Goal: Task Accomplishment & Management: Use online tool/utility

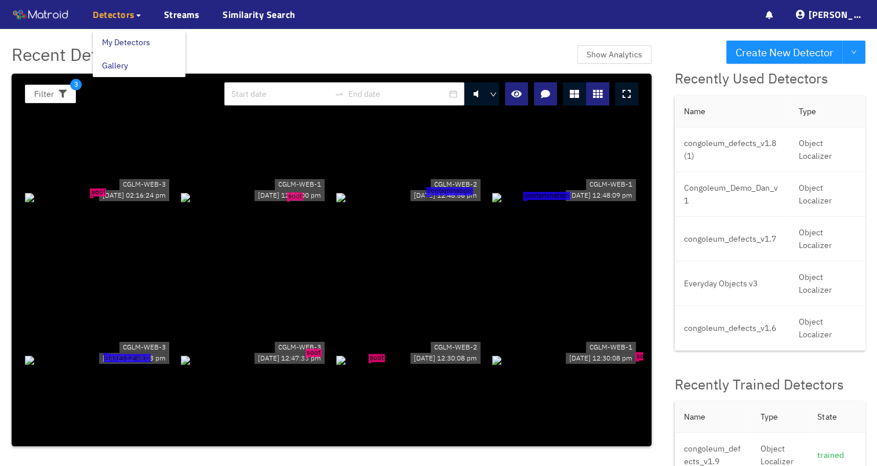
click at [104, 9] on span "Detectors" at bounding box center [114, 15] width 42 height 14
click at [121, 46] on link "My Detectors" at bounding box center [126, 42] width 48 height 23
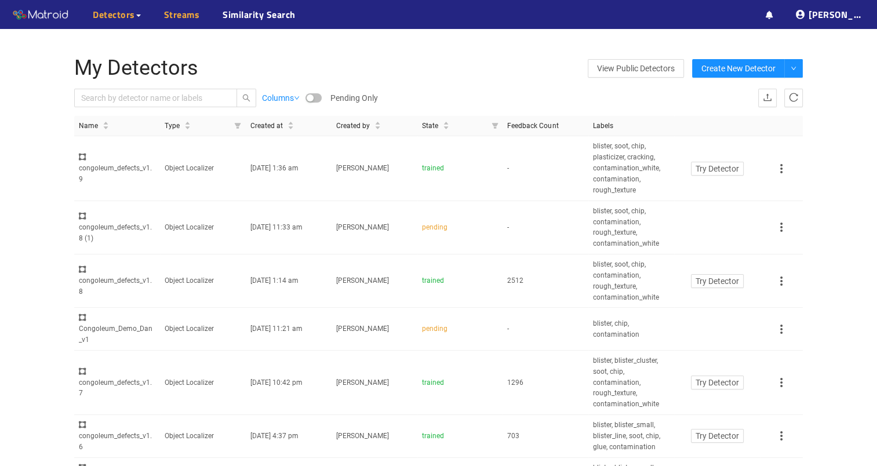
click at [178, 21] on link "Streams" at bounding box center [182, 15] width 36 height 14
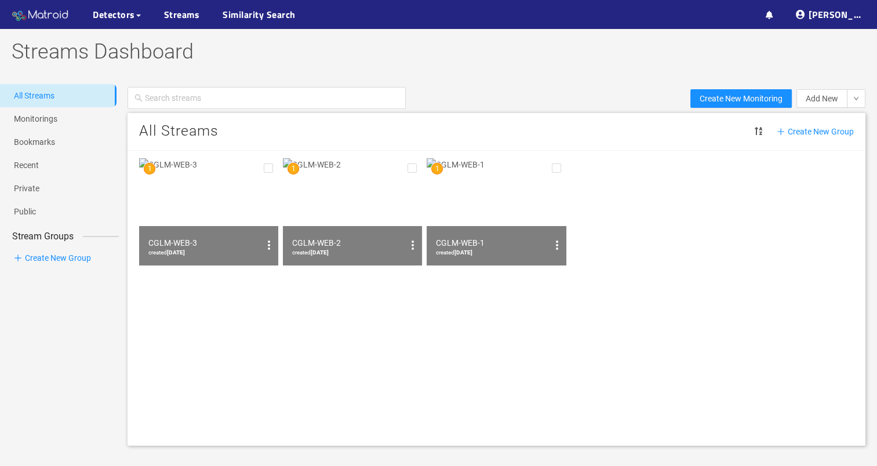
click at [39, 9] on img at bounding box center [41, 14] width 58 height 17
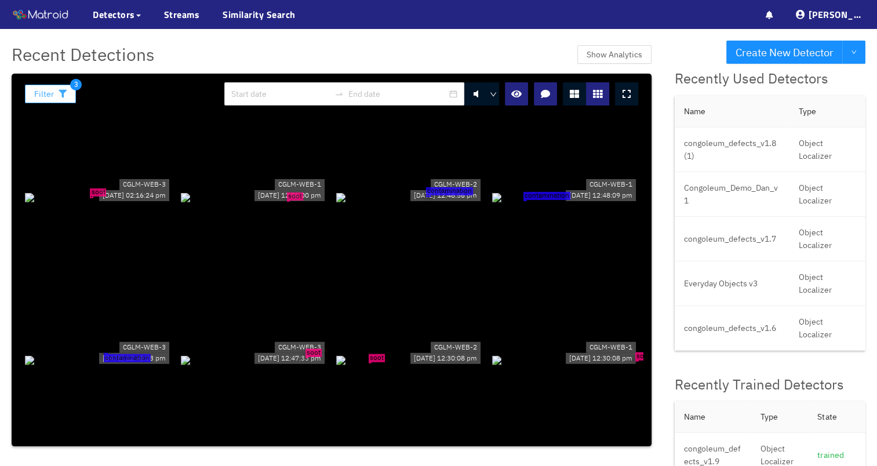
click at [60, 93] on icon "button" at bounding box center [63, 94] width 8 height 8
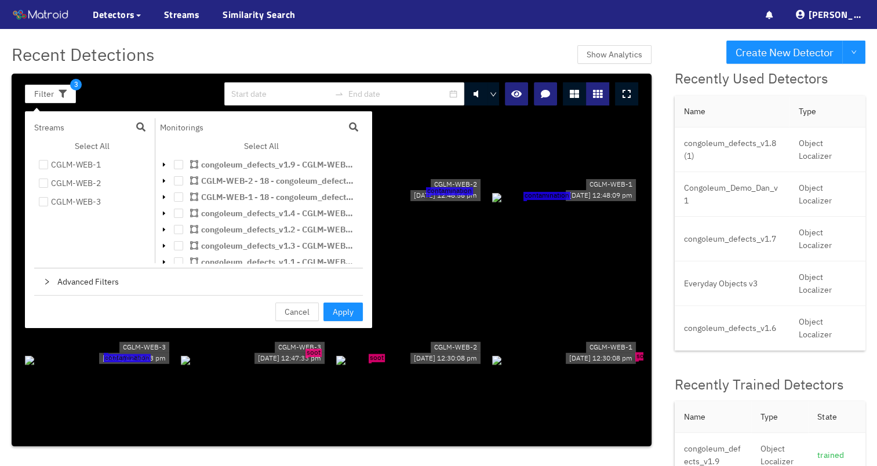
click at [65, 172] on ul "CGLM-WEB-1 CGLM-WEB-2 CGLM-WEB-3" at bounding box center [92, 183] width 116 height 56
click at [66, 169] on div "CGLM-WEB-1" at bounding box center [76, 165] width 50 height 14
checkbox input "true"
click at [70, 183] on div "CGLM-WEB-2" at bounding box center [76, 183] width 50 height 14
checkbox input "true"
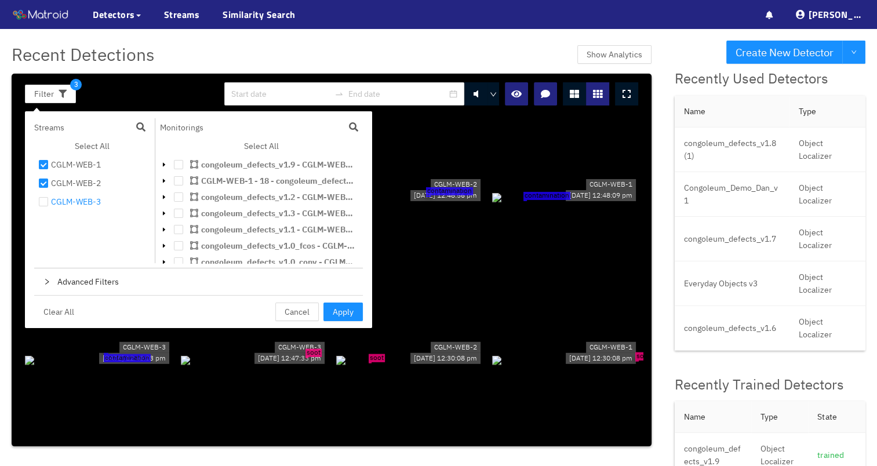
click at [74, 197] on div "CGLM-WEB-3" at bounding box center [76, 202] width 50 height 14
checkbox input "true"
drag, startPoint x: 326, startPoint y: 307, endPoint x: 333, endPoint y: 307, distance: 6.4
click at [327, 307] on button "Apply" at bounding box center [342, 311] width 39 height 19
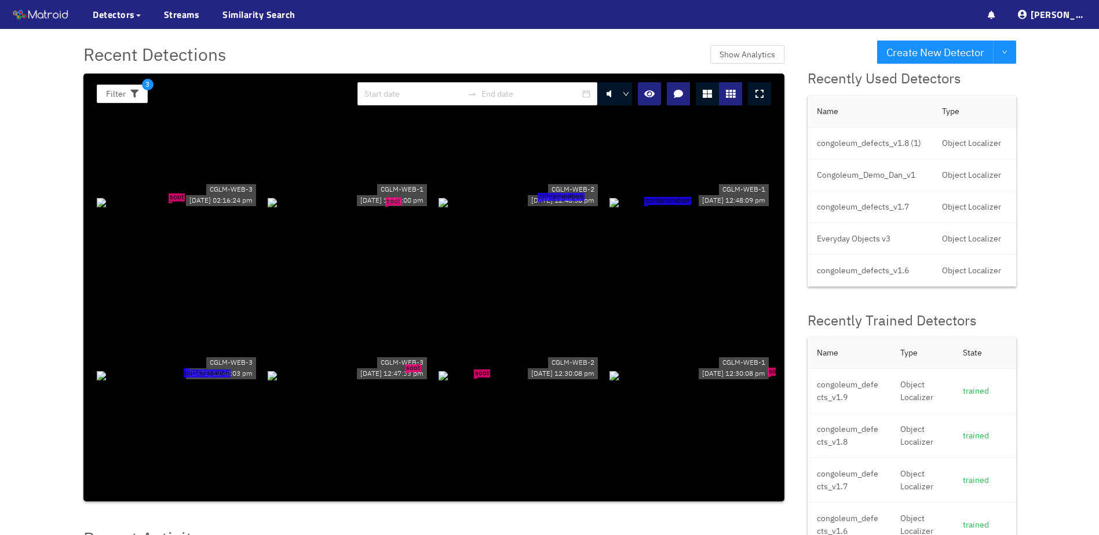
click at [535, 209] on div "contamination" at bounding box center [520, 202] width 162 height 13
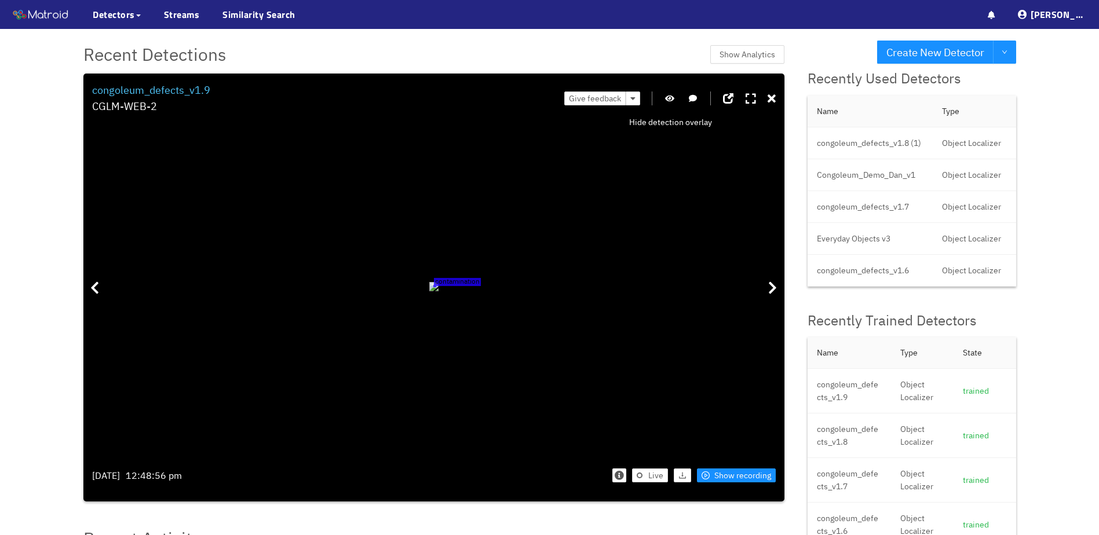
click at [670, 96] on icon "button" at bounding box center [669, 98] width 9 height 8
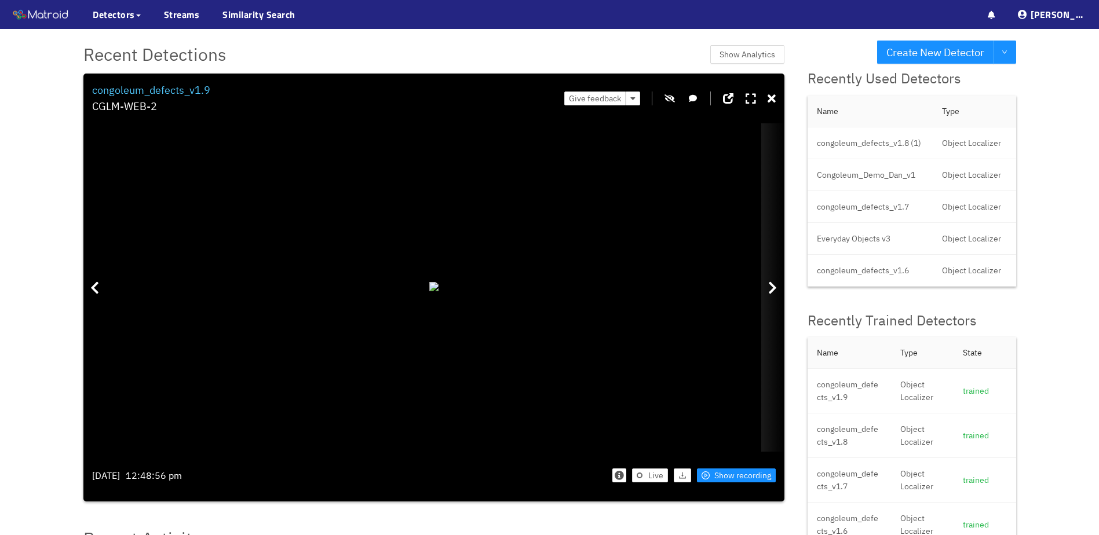
click at [774, 282] on icon at bounding box center [772, 288] width 9 height 14
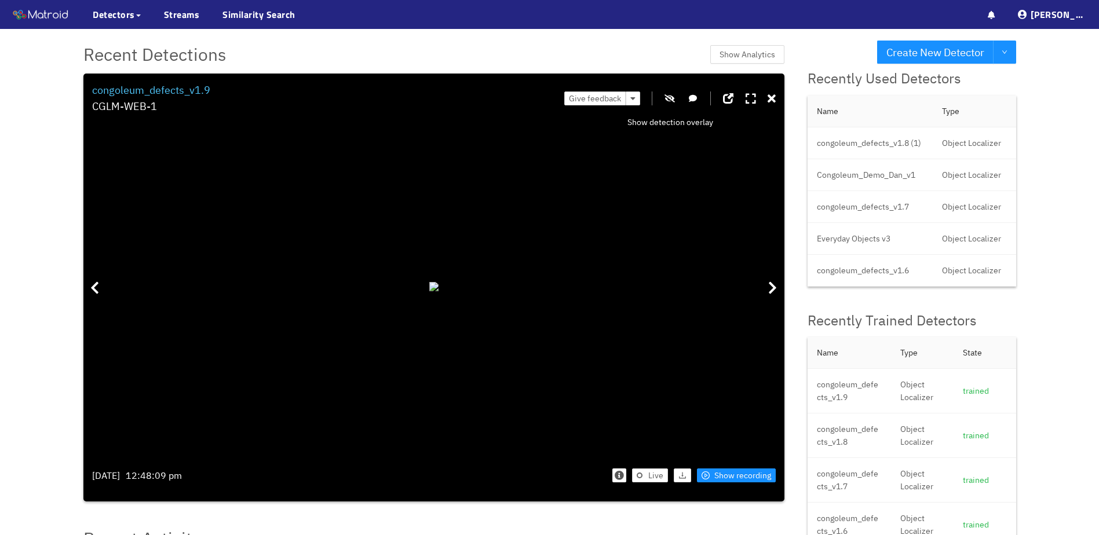
click at [672, 93] on button "button" at bounding box center [670, 99] width 12 height 14
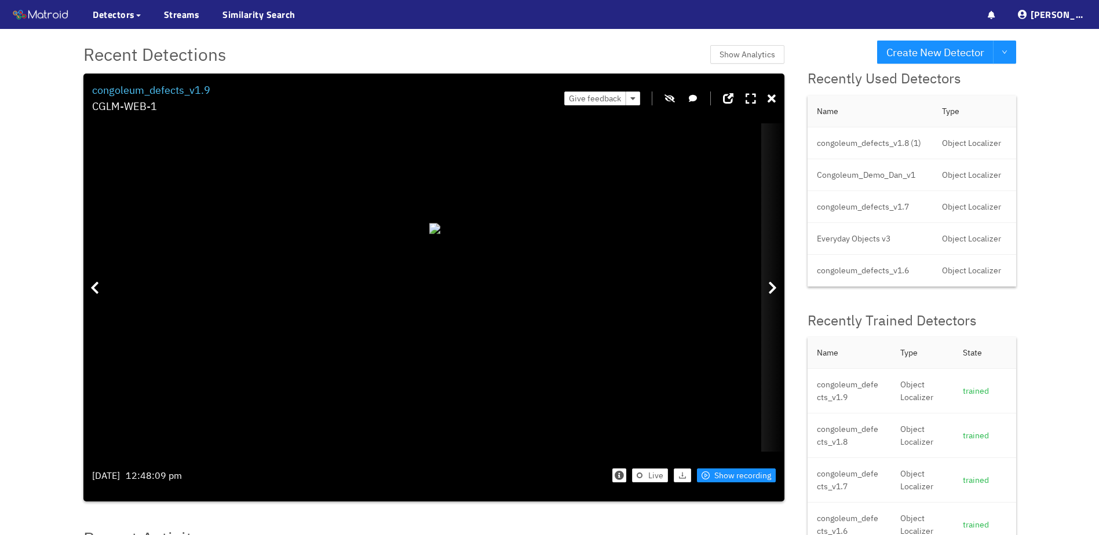
click at [776, 296] on div at bounding box center [772, 287] width 23 height 329
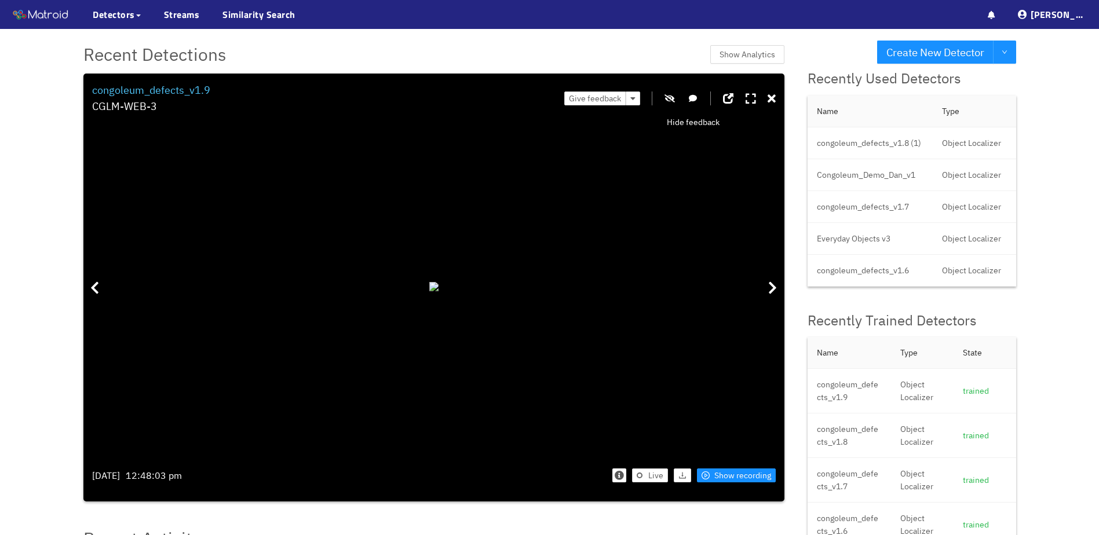
click at [673, 102] on icon "button" at bounding box center [670, 98] width 10 height 8
click at [673, 102] on icon "button" at bounding box center [669, 98] width 9 height 8
click at [674, 101] on icon "button" at bounding box center [670, 98] width 10 height 8
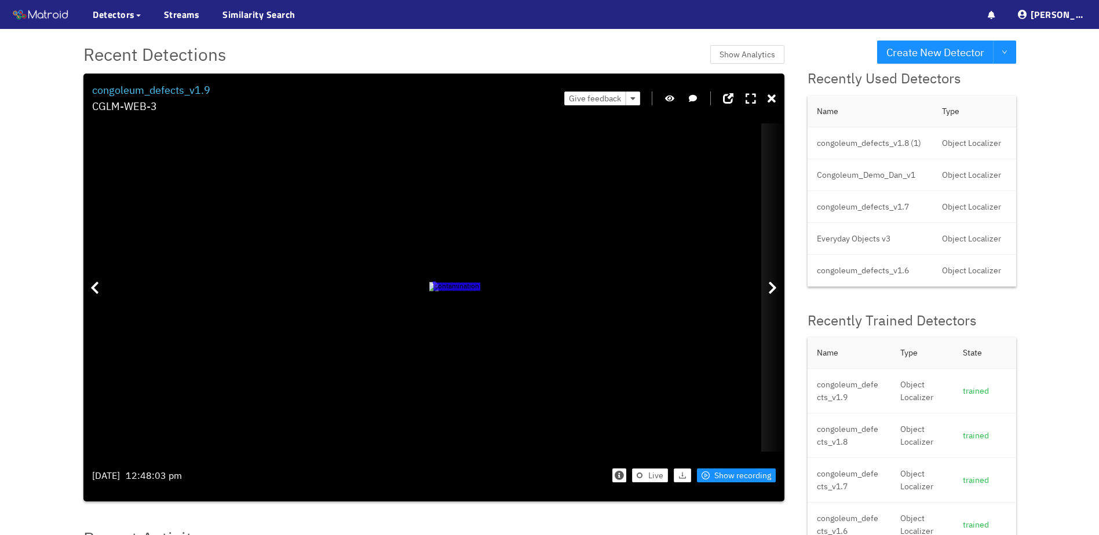
click at [775, 289] on icon at bounding box center [772, 288] width 9 height 14
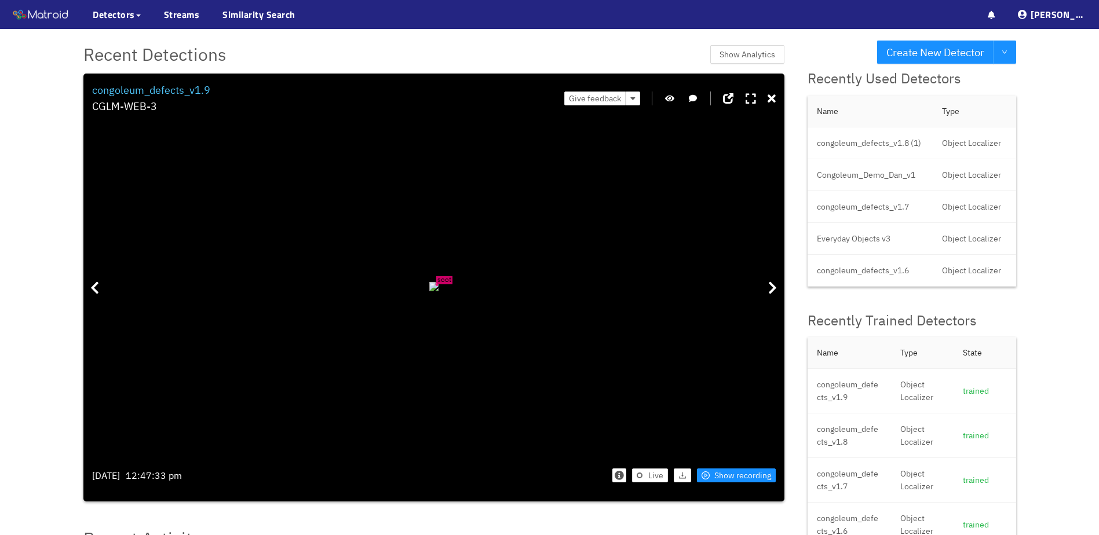
click at [670, 95] on icon "button" at bounding box center [669, 98] width 9 height 8
click at [770, 284] on icon at bounding box center [772, 288] width 9 height 14
click at [774, 289] on icon at bounding box center [772, 288] width 9 height 14
click at [666, 96] on icon "button" at bounding box center [670, 98] width 10 height 8
click at [666, 96] on icon "button" at bounding box center [669, 98] width 9 height 8
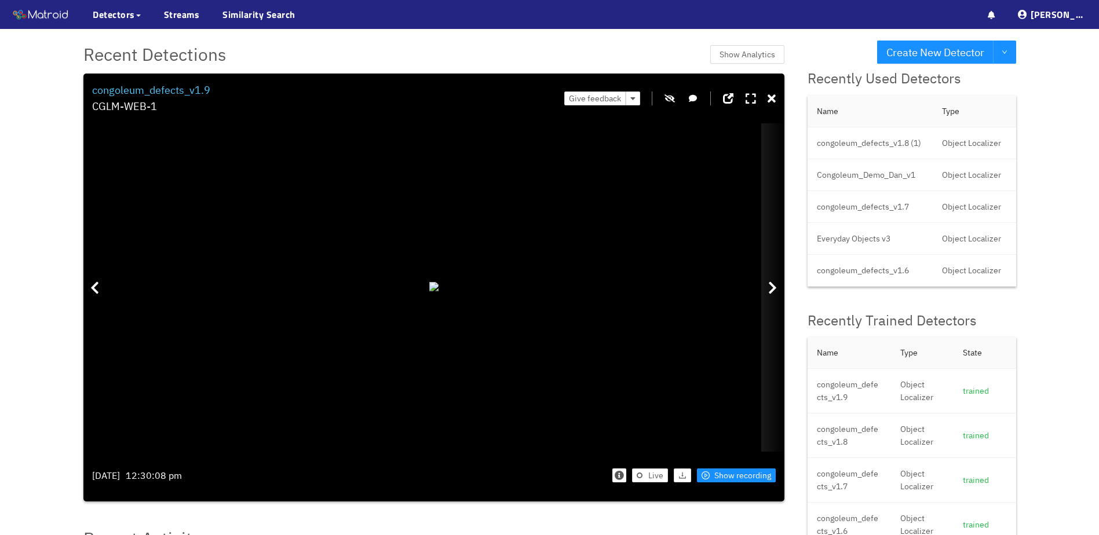
click at [765, 287] on div at bounding box center [772, 287] width 23 height 329
click at [766, 285] on div at bounding box center [772, 287] width 23 height 329
click at [765, 287] on div at bounding box center [772, 287] width 23 height 329
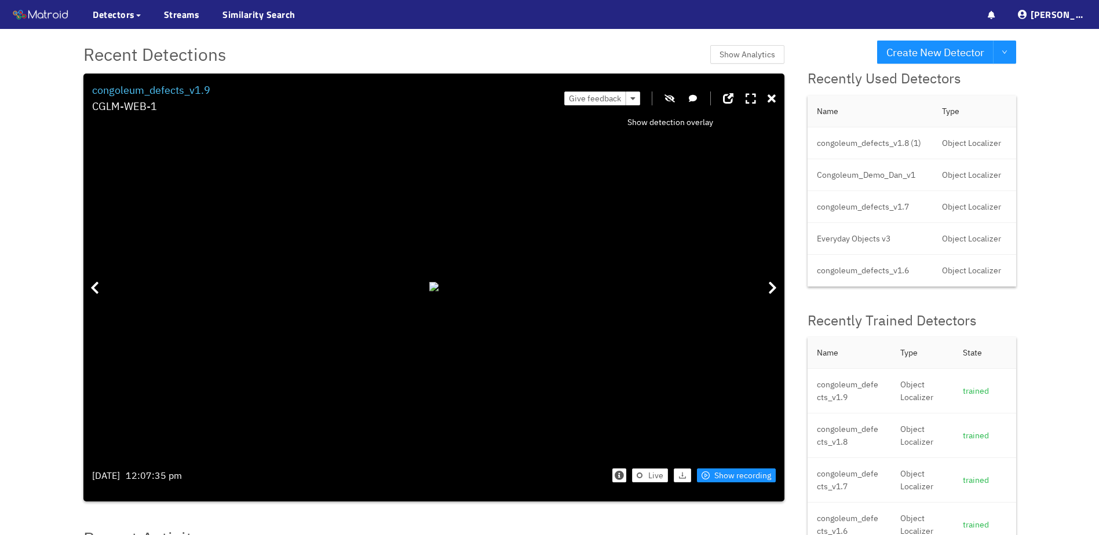
click at [666, 98] on icon "button" at bounding box center [670, 98] width 10 height 8
click at [773, 101] on icon at bounding box center [772, 99] width 8 height 12
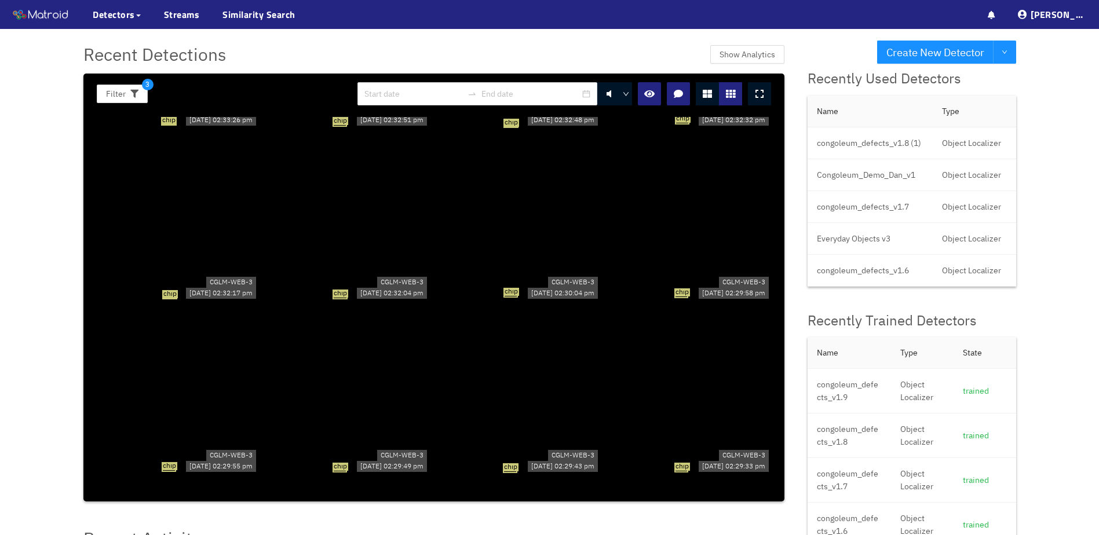
scroll to position [5625, 0]
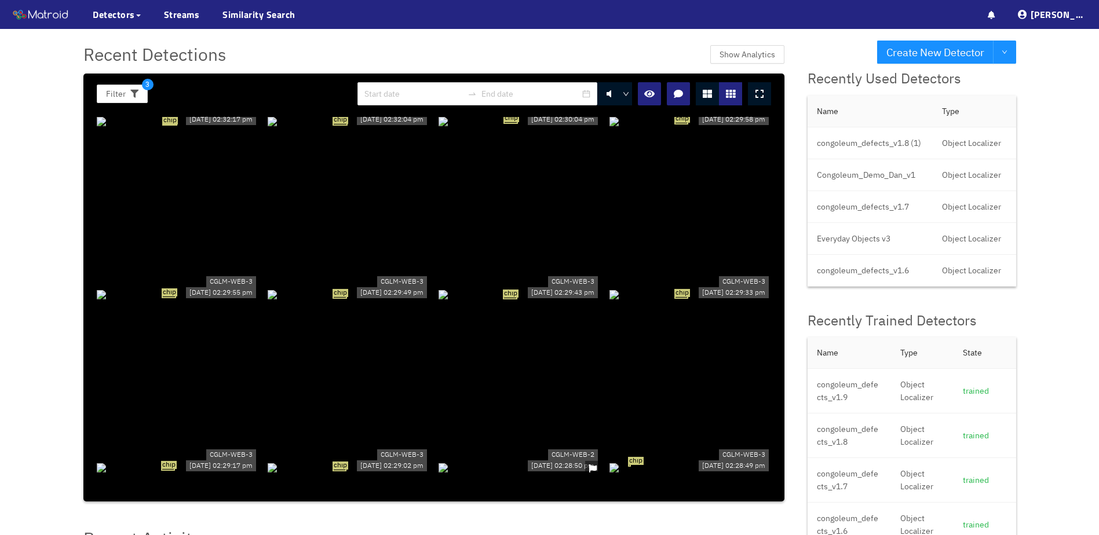
click at [366, 288] on div "chip" at bounding box center [349, 294] width 162 height 13
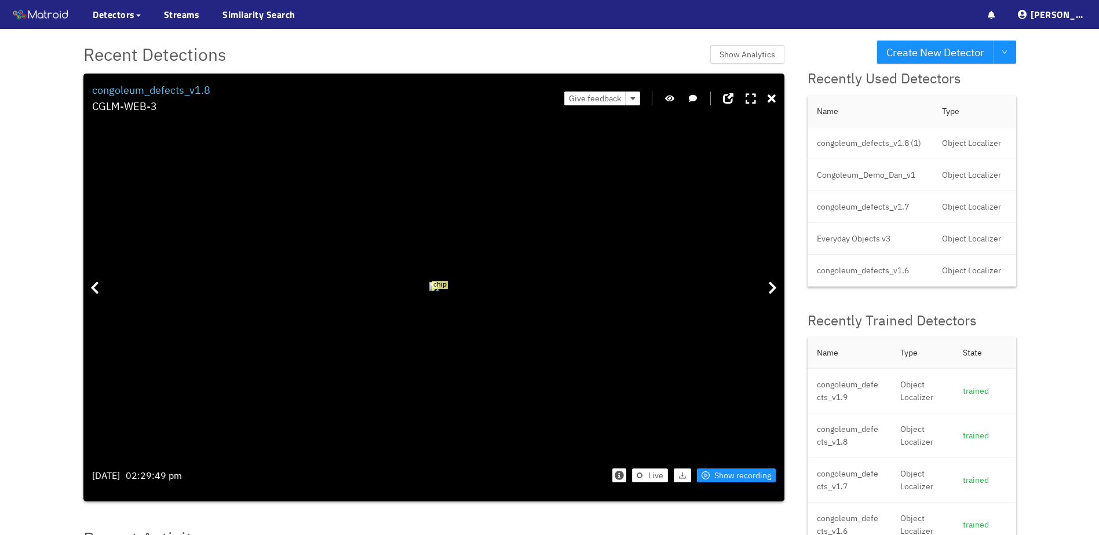
click at [250, 287] on div "chip" at bounding box center [434, 286] width 684 height 329
click at [666, 95] on icon "button" at bounding box center [669, 98] width 9 height 8
click at [672, 97] on icon "button" at bounding box center [670, 98] width 10 height 8
click at [771, 96] on icon at bounding box center [772, 99] width 8 height 12
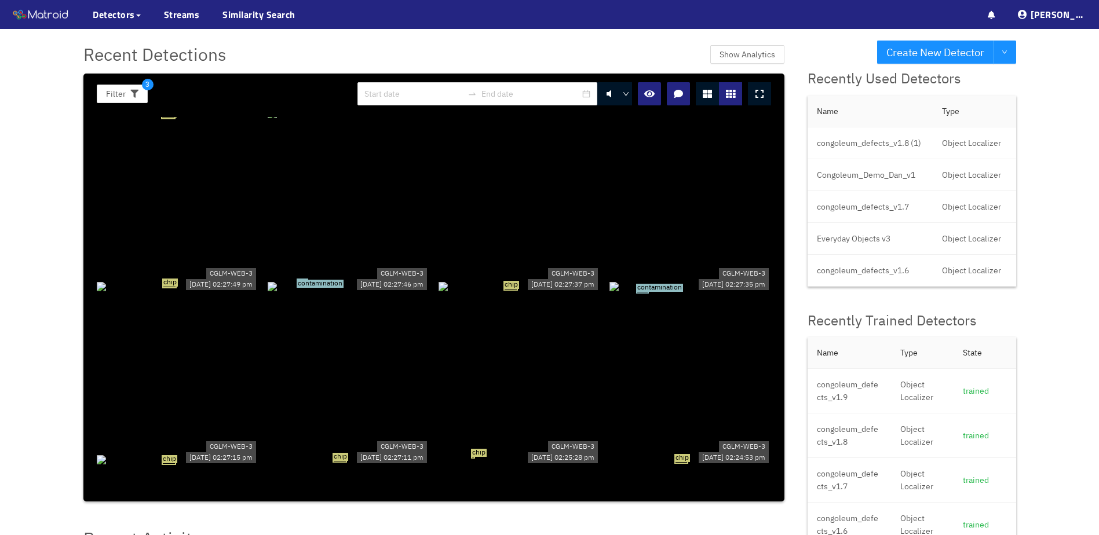
scroll to position [6263, 0]
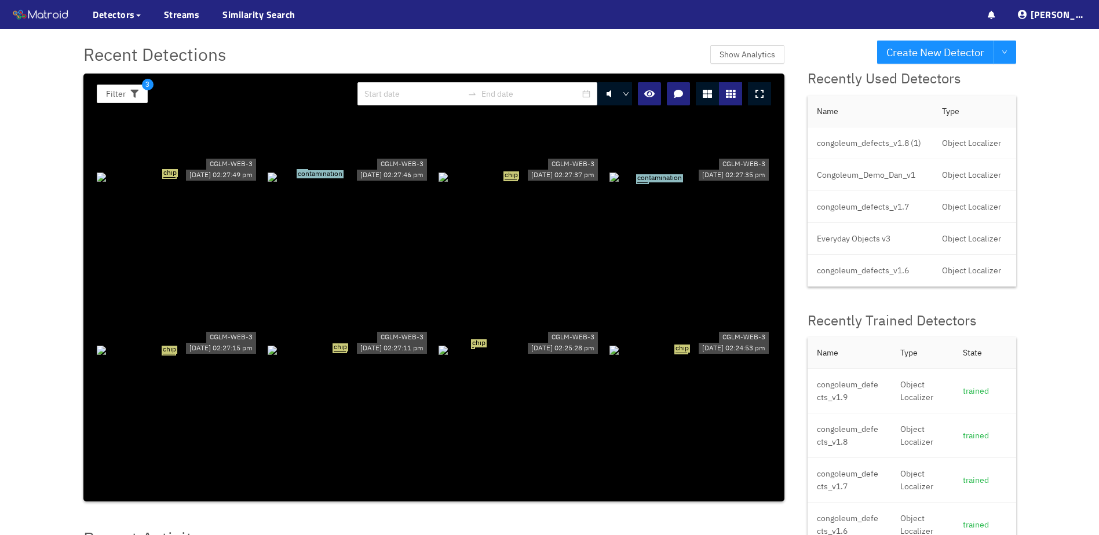
click at [645, 183] on div "contamination" at bounding box center [691, 176] width 162 height 13
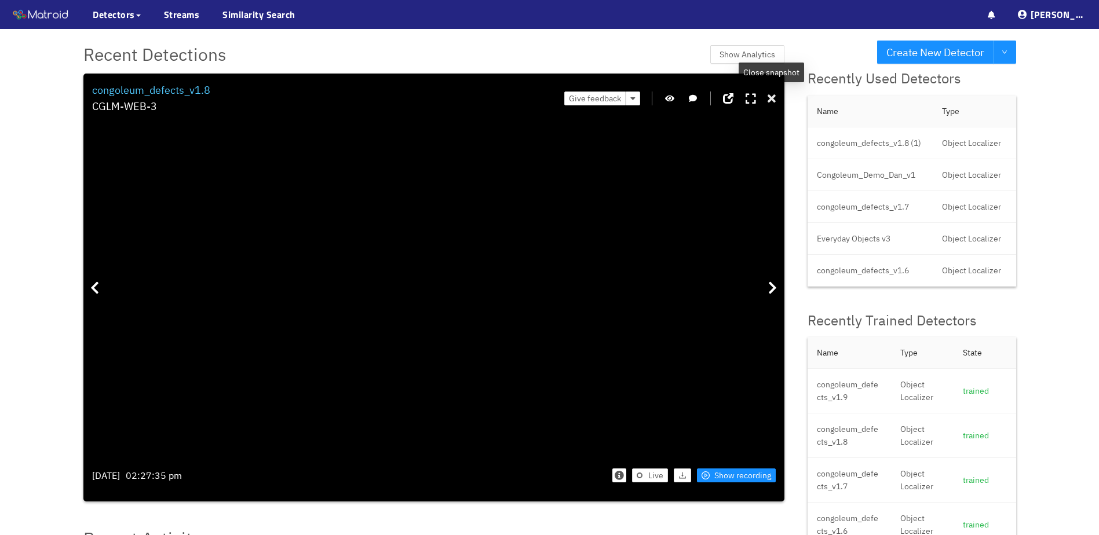
click at [768, 101] on icon at bounding box center [772, 99] width 8 height 12
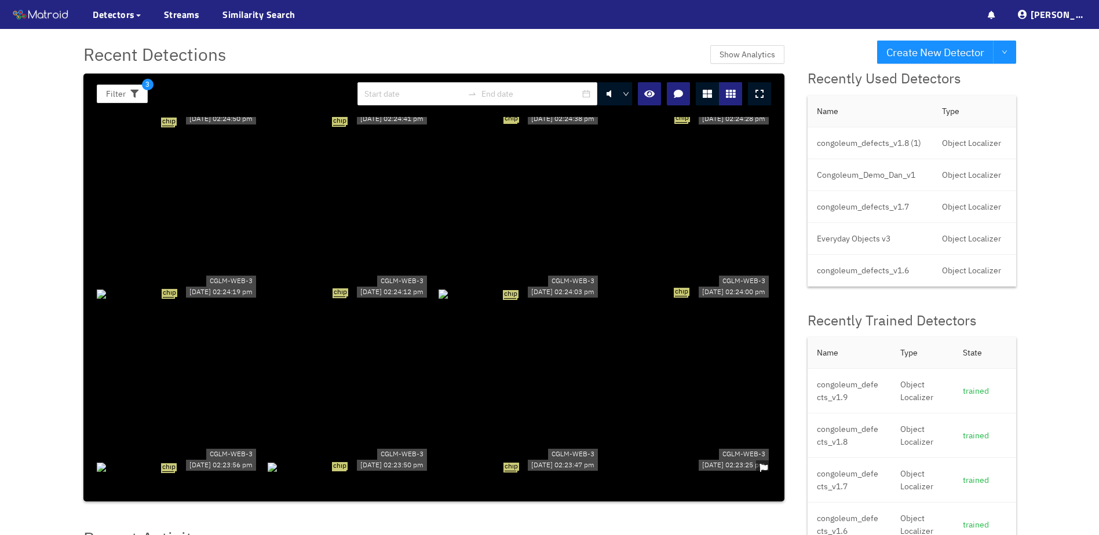
scroll to position [6842, 0]
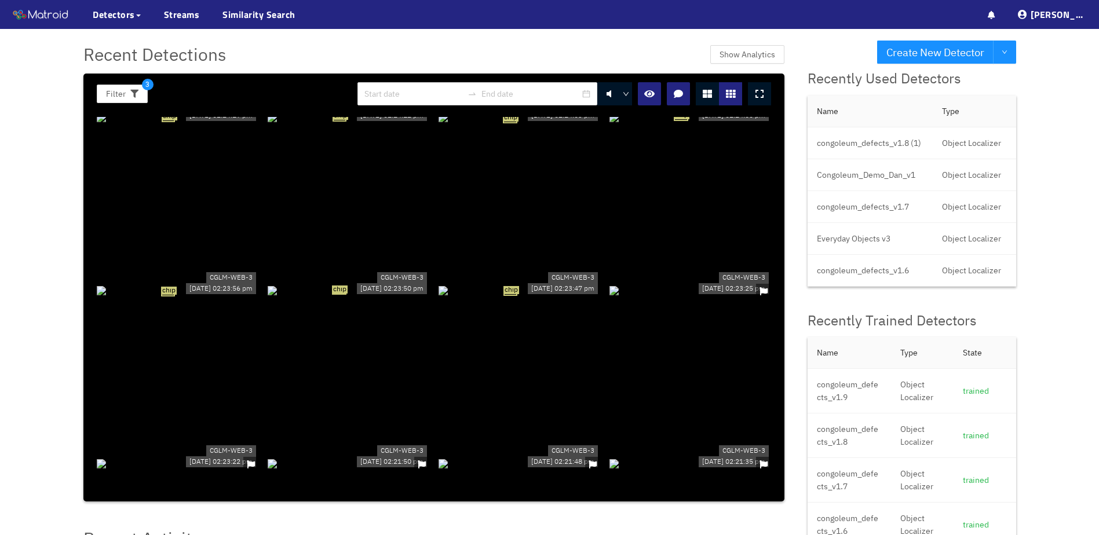
click at [667, 284] on div at bounding box center [691, 290] width 162 height 13
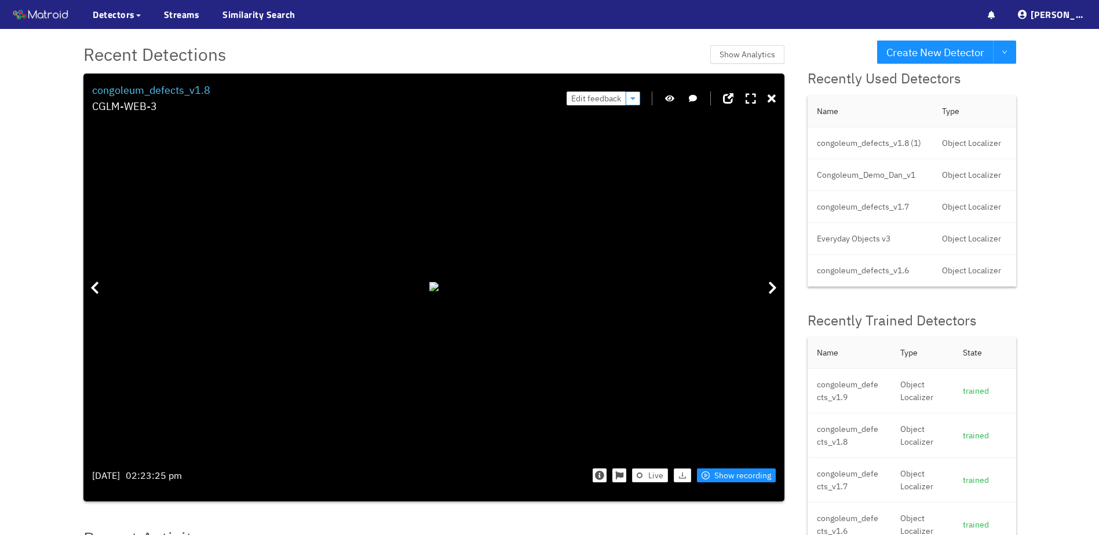
click at [633, 100] on icon "button" at bounding box center [632, 98] width 5 height 8
drag, startPoint x: 171, startPoint y: 89, endPoint x: 250, endPoint y: 86, distance: 78.9
click at [250, 86] on div "congoleum_defects_v1.8 CGLM-WEB-3 Edit feedback" at bounding box center [434, 98] width 684 height 33
click at [773, 96] on icon at bounding box center [772, 99] width 8 height 12
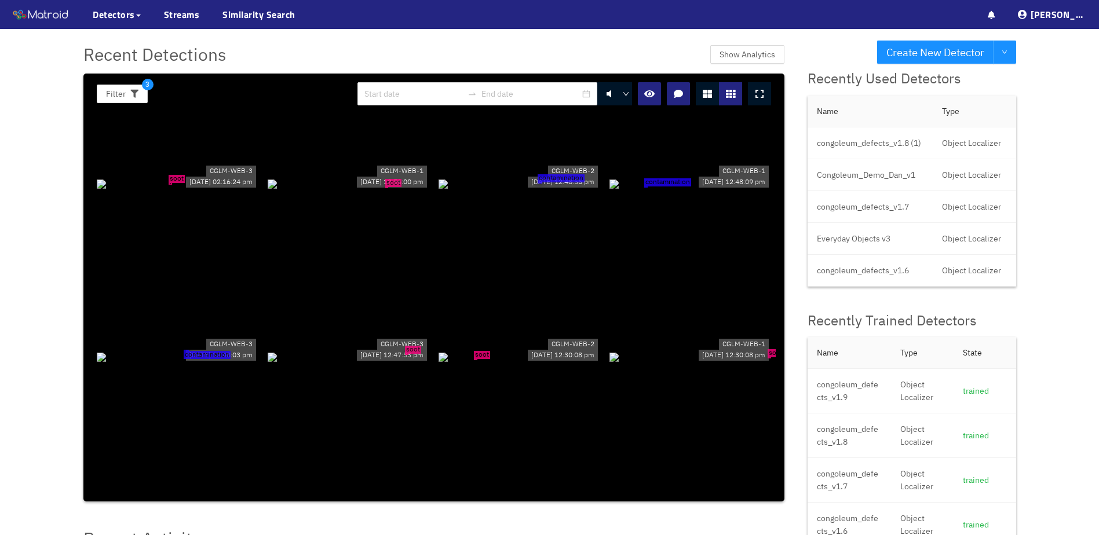
scroll to position [0, 0]
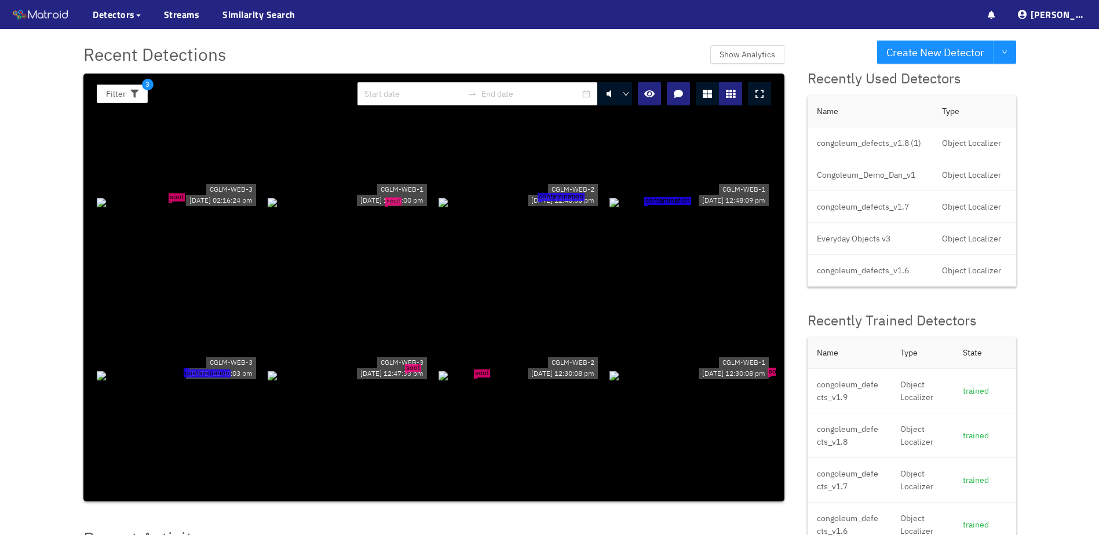
click at [136, 95] on icon "button" at bounding box center [134, 94] width 8 height 8
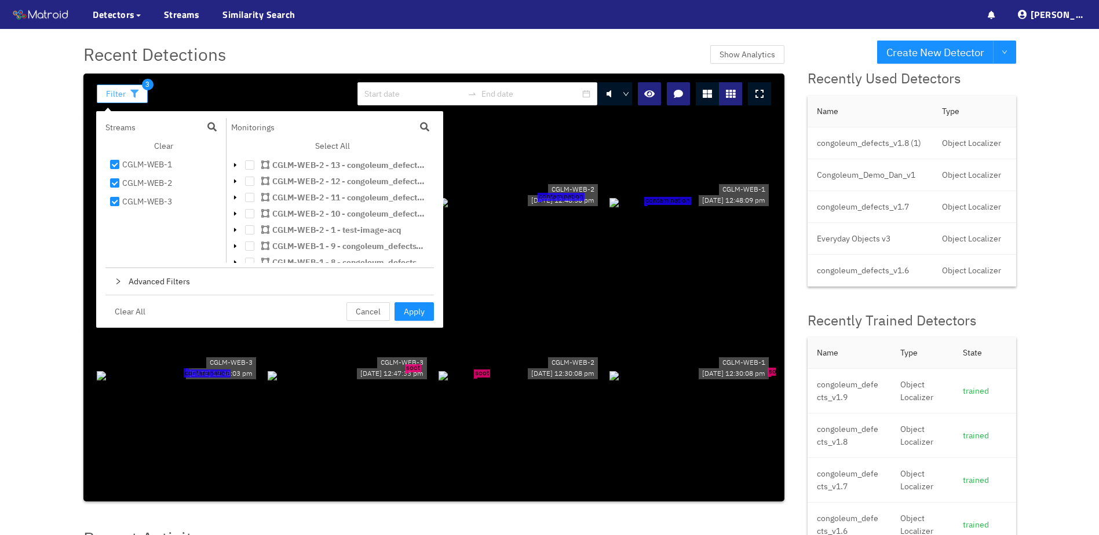
scroll to position [214, 0]
click at [169, 283] on div "Advanced Filters" at bounding box center [269, 281] width 329 height 27
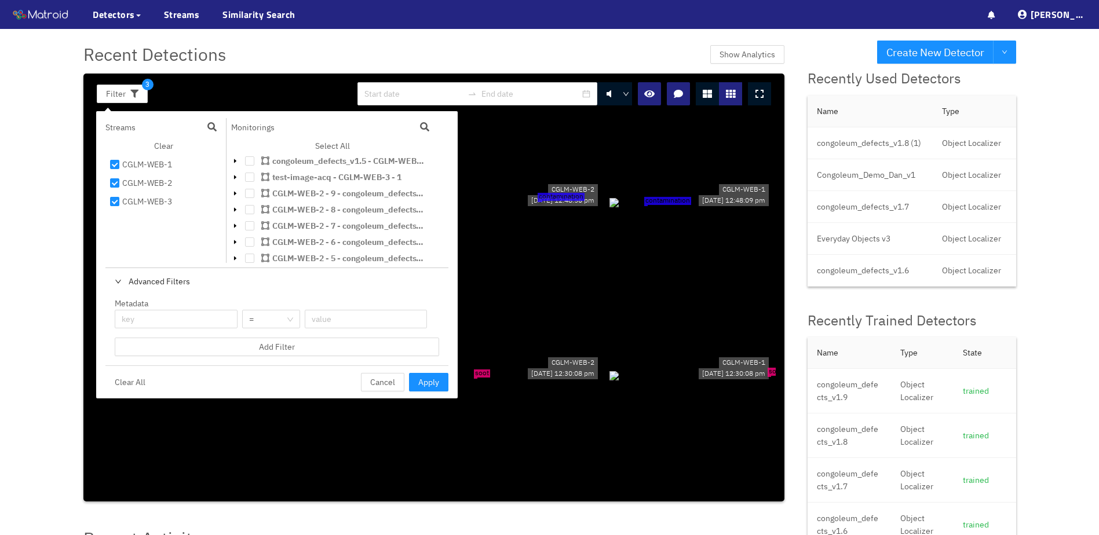
click at [268, 77] on div "Filter 3 soot CGLM-WEB-3 09/02/2025 02:16:24 pm soot CGLM-WEB-1 09/02/2025 12:5…" at bounding box center [433, 288] width 701 height 428
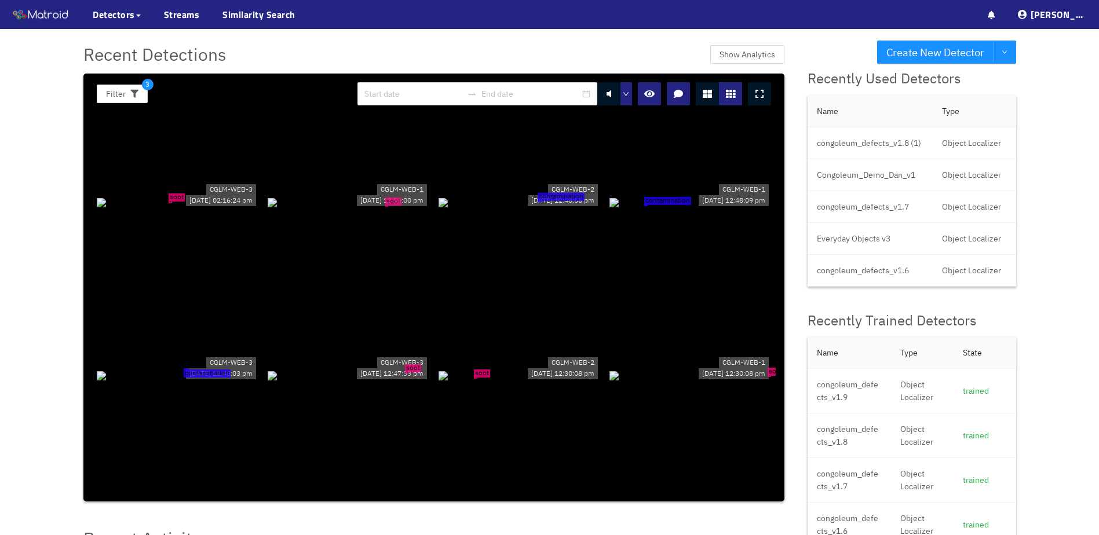
click at [626, 91] on icon "down" at bounding box center [626, 94] width 7 height 7
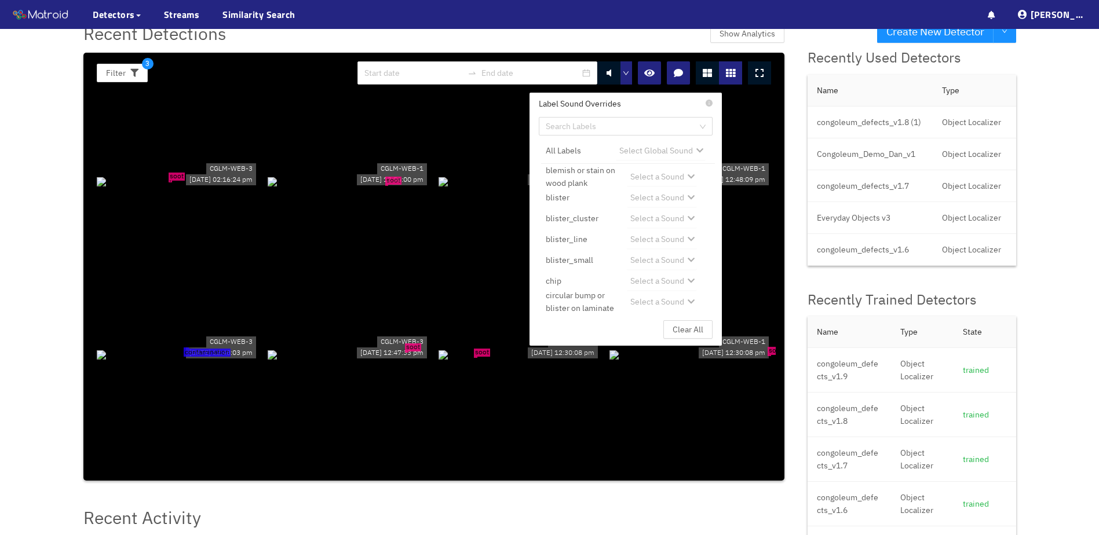
scroll to position [0, 0]
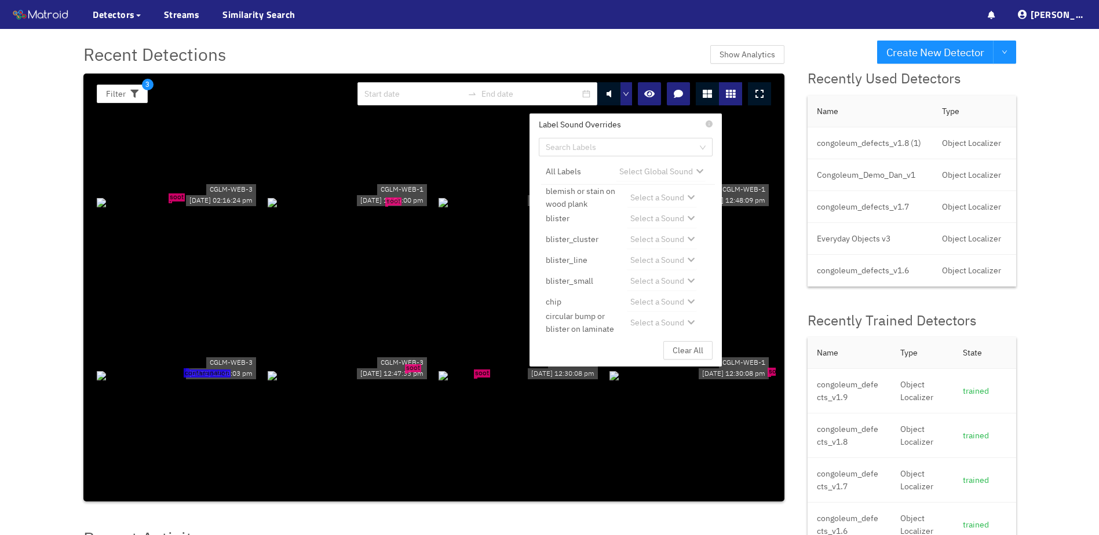
click at [627, 87] on div at bounding box center [626, 93] width 7 height 17
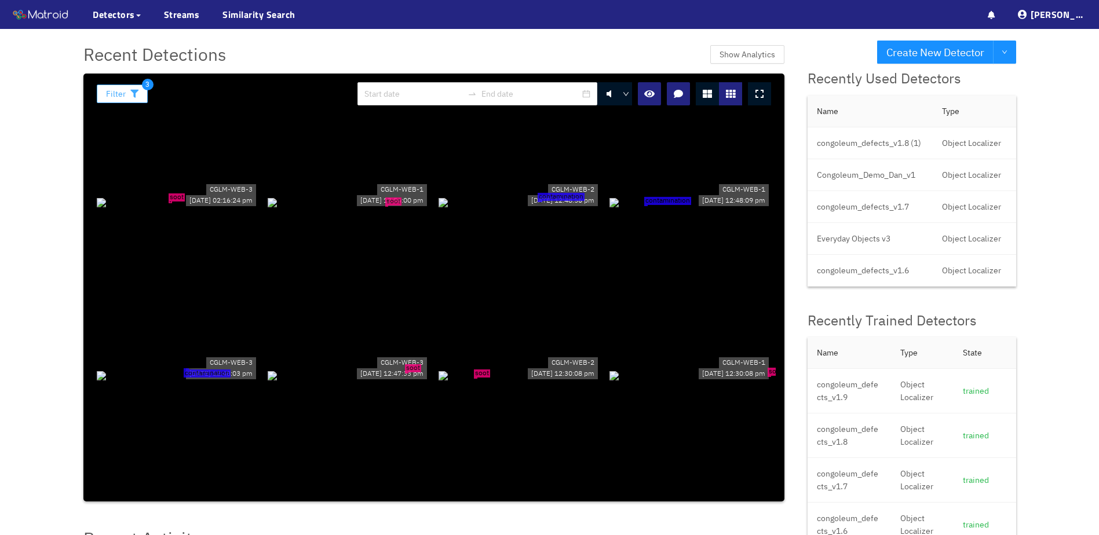
click at [114, 101] on button "Filter" at bounding box center [122, 94] width 51 height 19
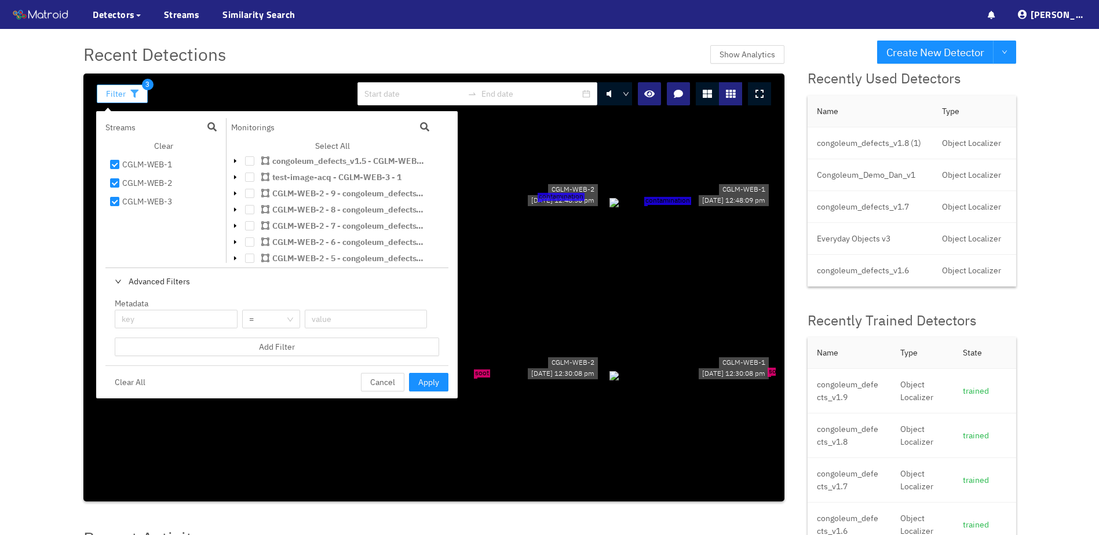
click at [114, 101] on button "Filter" at bounding box center [122, 94] width 51 height 19
